Goal: Information Seeking & Learning: Learn about a topic

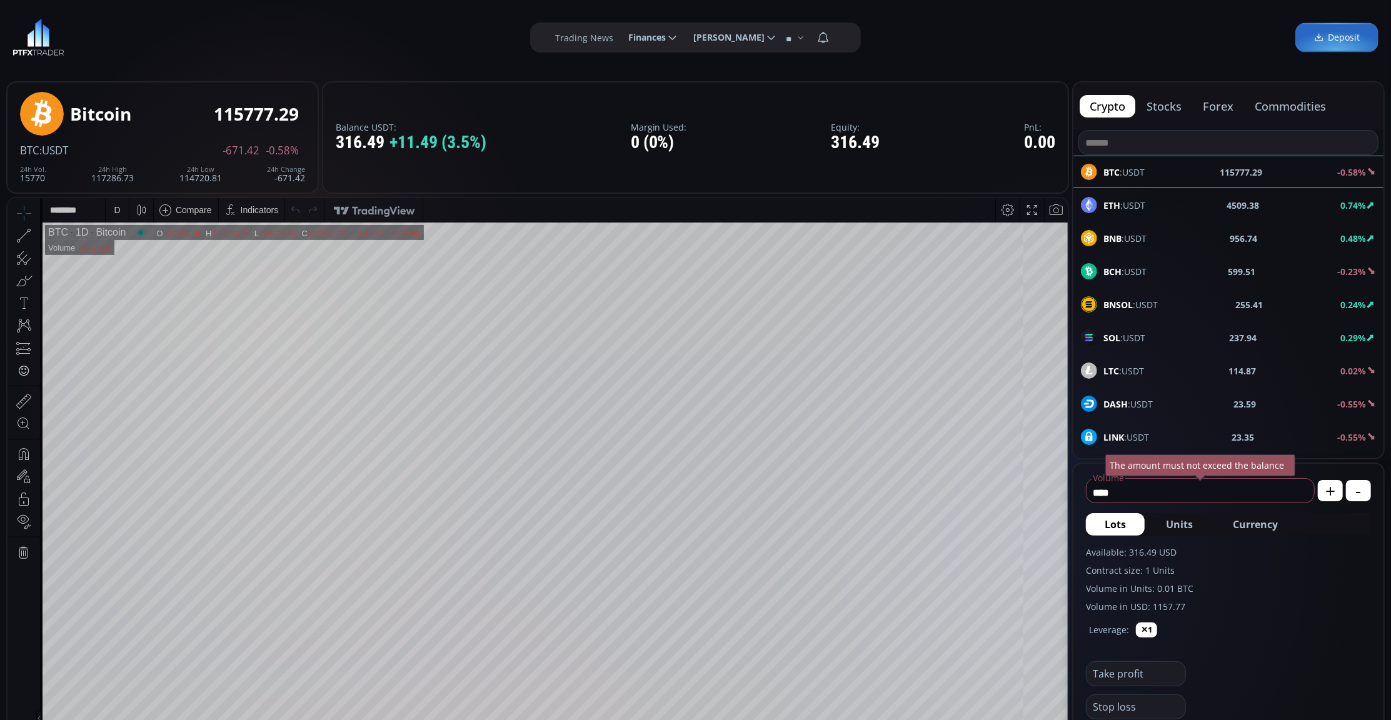
click at [106, 209] on div "D" at bounding box center [117, 210] width 23 height 24
click at [132, 248] on div "1 minute" at bounding box center [150, 255] width 88 height 20
click at [126, 211] on div "1 m" at bounding box center [118, 210] width 24 height 24
click at [169, 426] on div "1 day" at bounding box center [149, 421] width 76 height 10
click at [119, 206] on div "D" at bounding box center [117, 209] width 6 height 10
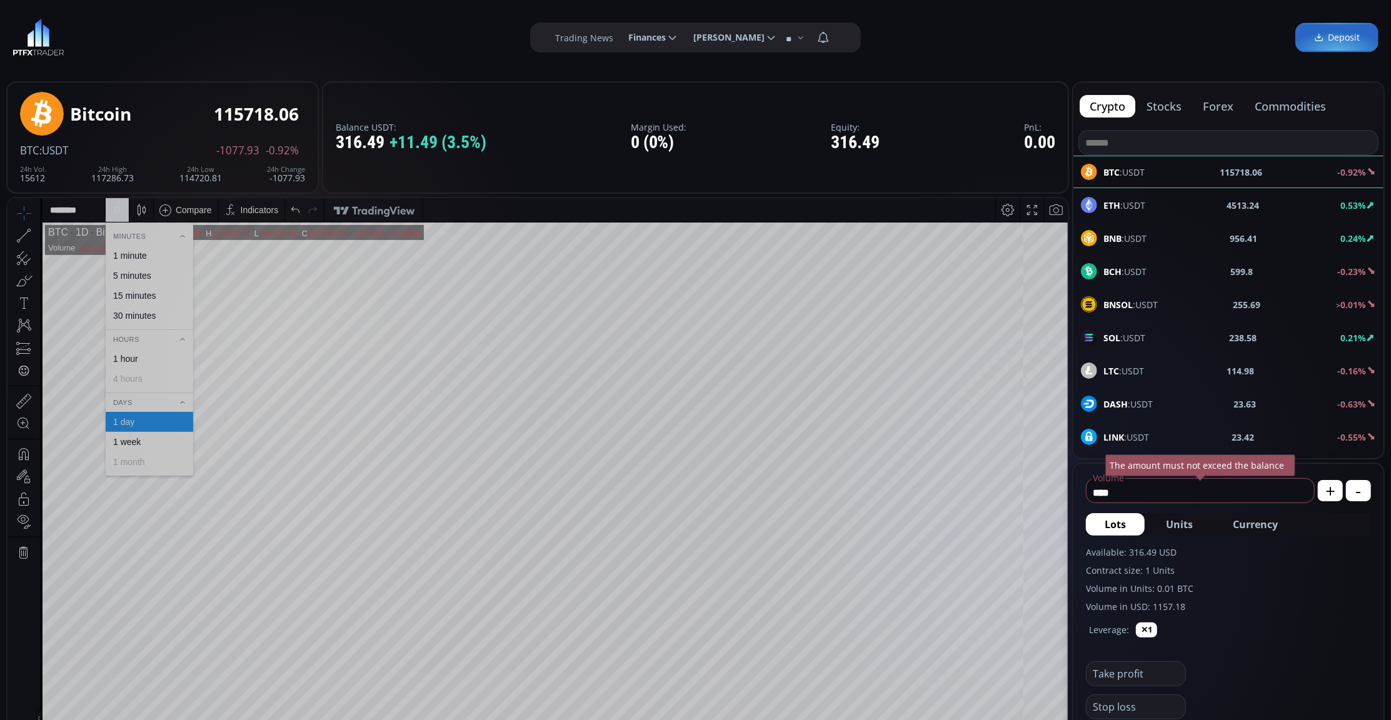
click at [172, 359] on div "1 hour" at bounding box center [149, 358] width 76 height 10
click at [118, 204] on div "1 h" at bounding box center [118, 209] width 10 height 10
click at [159, 418] on div "1 day" at bounding box center [149, 421] width 76 height 10
drag, startPoint x: 953, startPoint y: 46, endPoint x: 983, endPoint y: -36, distance: 87.2
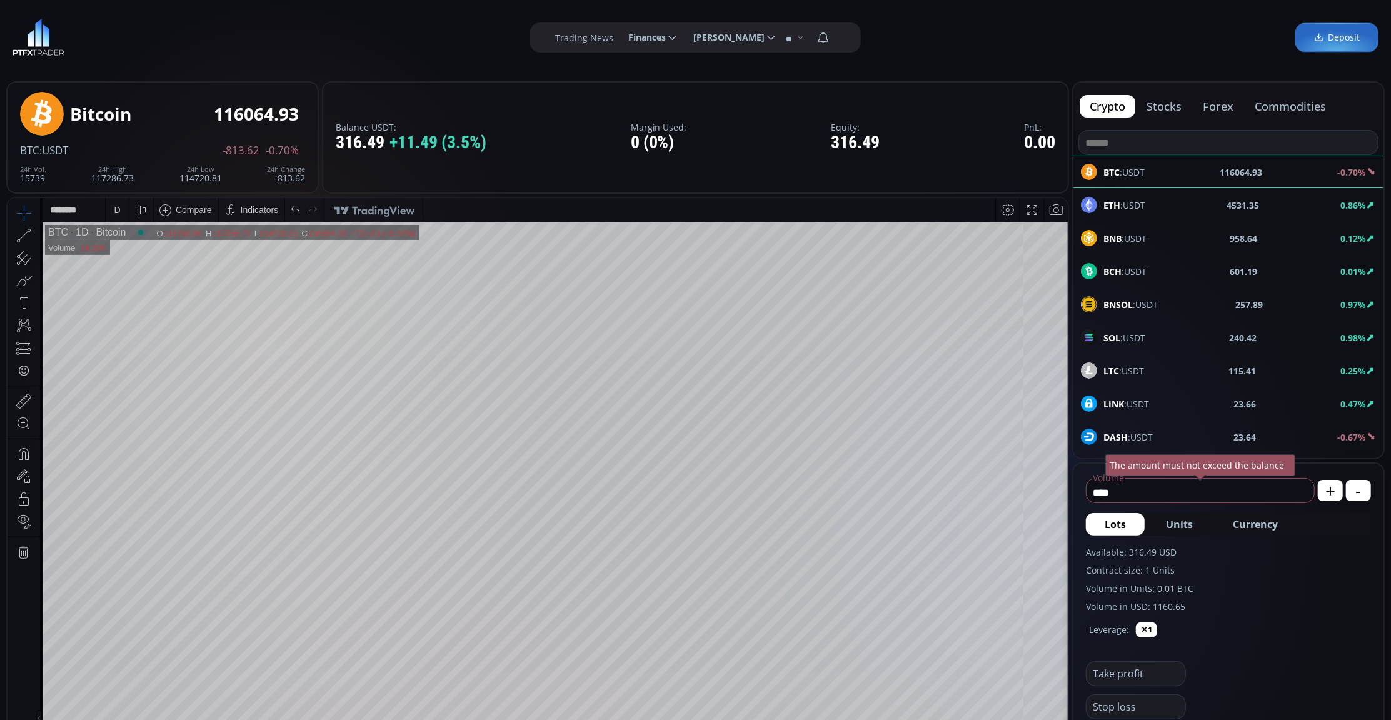
click at [117, 209] on div "D" at bounding box center [117, 209] width 6 height 10
click at [144, 311] on div "30 minutes" at bounding box center [134, 315] width 43 height 10
click at [114, 202] on div "30 m" at bounding box center [120, 210] width 17 height 24
click at [165, 290] on div "15 minutes" at bounding box center [149, 295] width 76 height 10
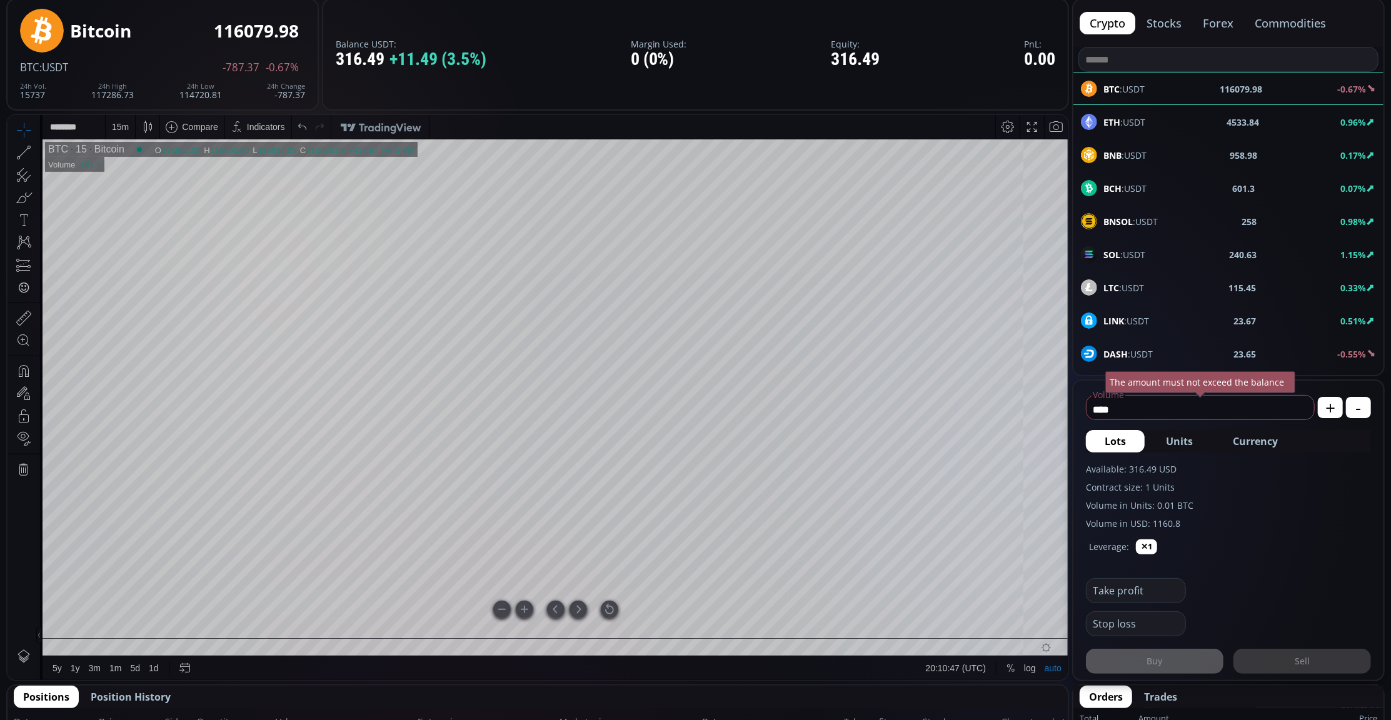
click at [614, 608] on div at bounding box center [610, 609] width 18 height 18
click at [112, 133] on div "15 m" at bounding box center [120, 126] width 17 height 24
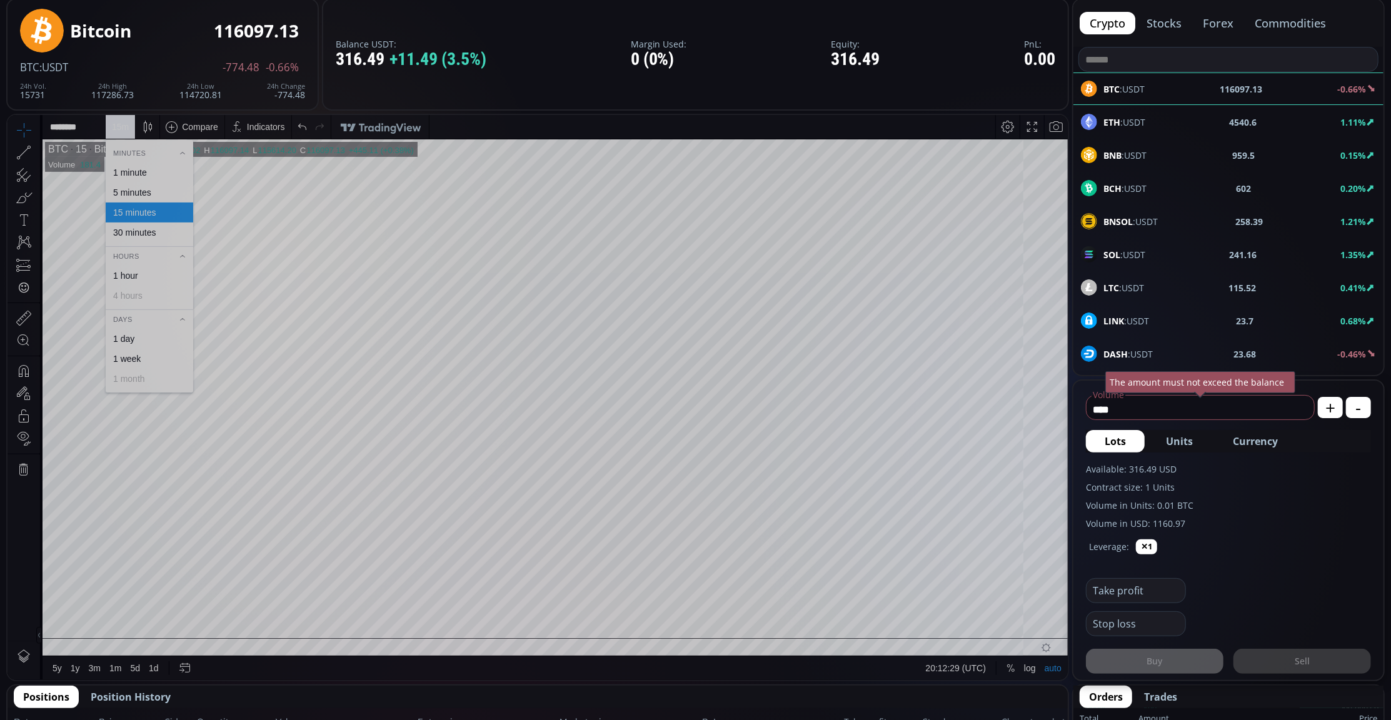
click at [159, 186] on div "5 minutes" at bounding box center [150, 192] width 88 height 20
click at [112, 123] on div "5 m" at bounding box center [118, 126] width 12 height 10
click at [147, 164] on div "1 minute" at bounding box center [150, 172] width 88 height 20
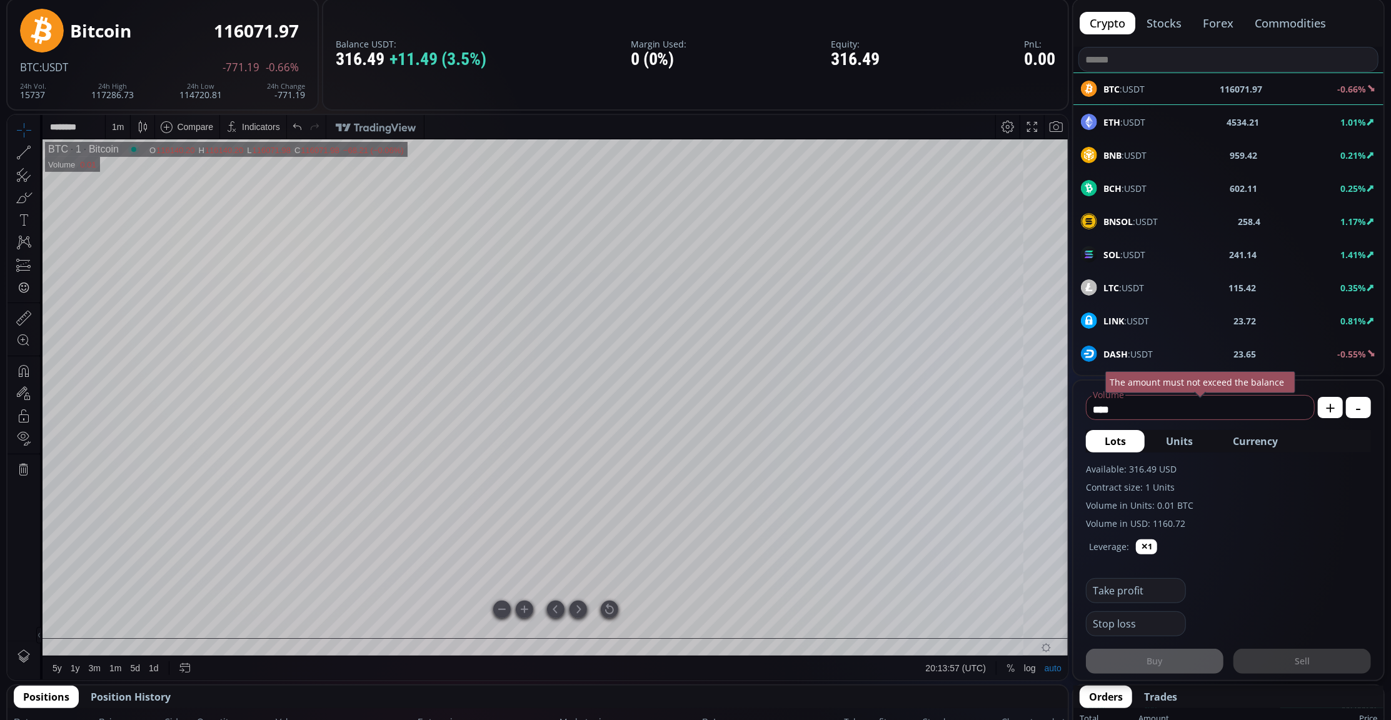
click at [604, 611] on div at bounding box center [610, 609] width 18 height 18
click at [1148, 121] on div "ETH :USDT 4531.01 0.94%" at bounding box center [1228, 122] width 295 height 16
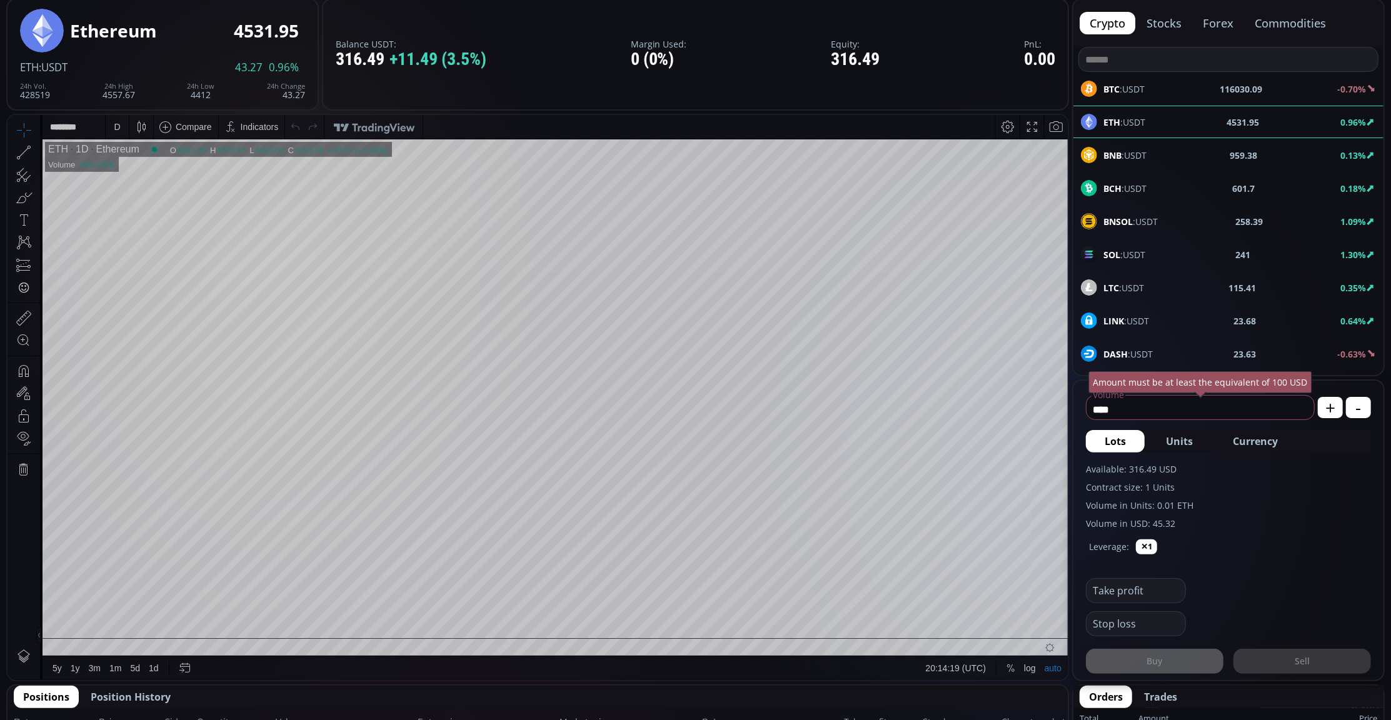
click at [1168, 91] on div "BTC :USDT 116030.09 -0.70%" at bounding box center [1228, 89] width 295 height 16
click at [122, 125] on div "D" at bounding box center [117, 126] width 11 height 24
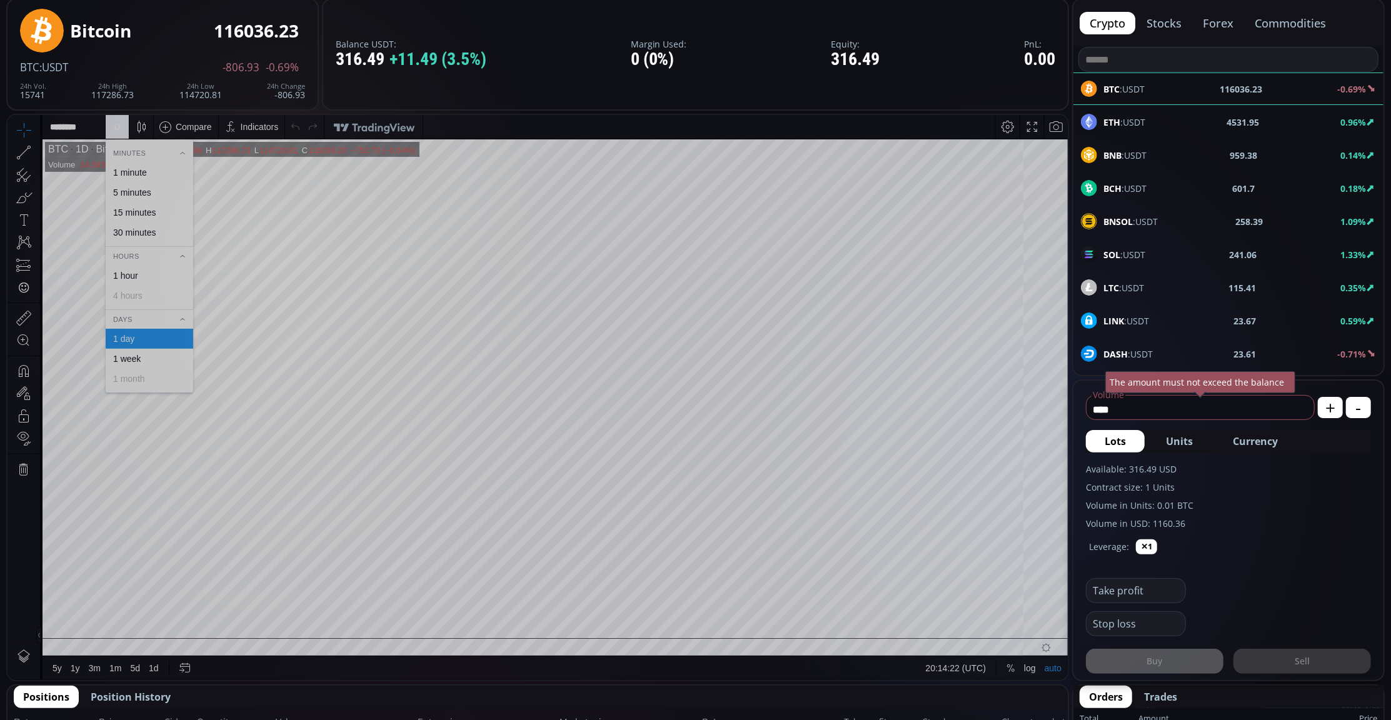
click at [156, 170] on div "1 minute" at bounding box center [149, 172] width 76 height 10
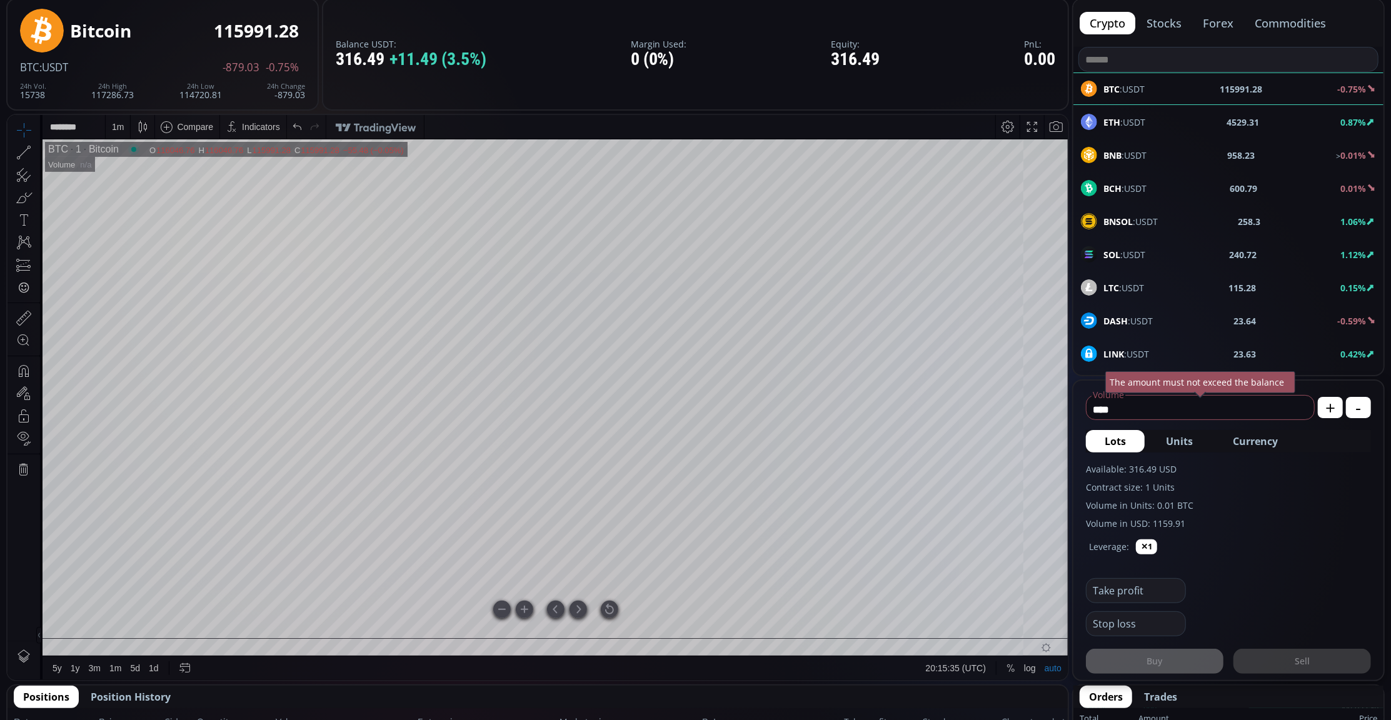
click at [603, 606] on div at bounding box center [610, 609] width 18 height 18
